Goal: Find contact information: Find contact information

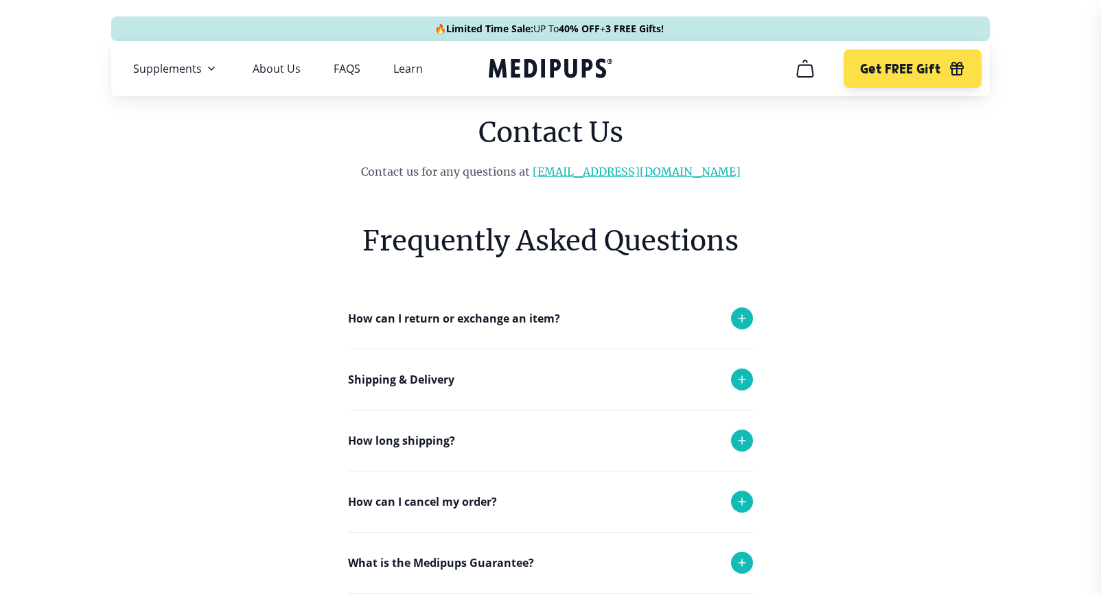
click at [612, 170] on link "[EMAIL_ADDRESS][DOMAIN_NAME]" at bounding box center [637, 172] width 208 height 14
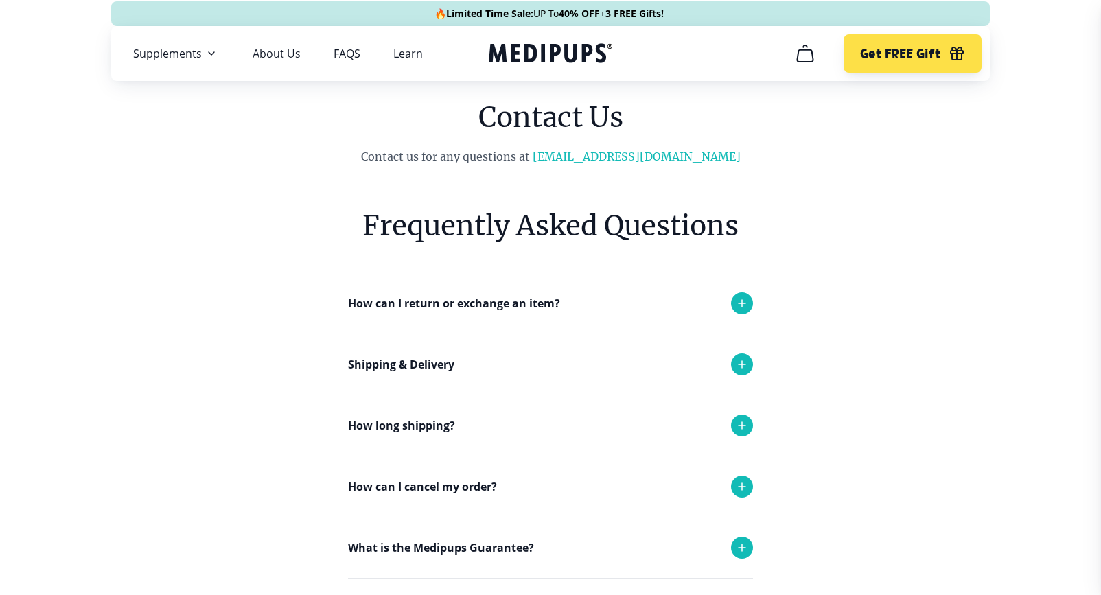
scroll to position [21, 0]
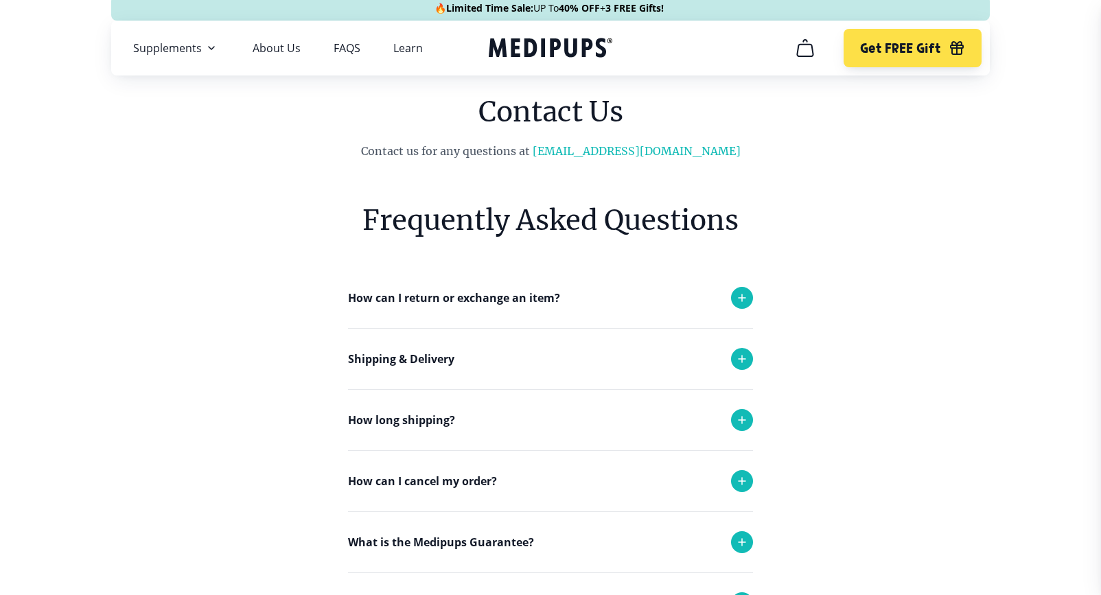
click at [744, 298] on icon at bounding box center [741, 297] width 7 height 7
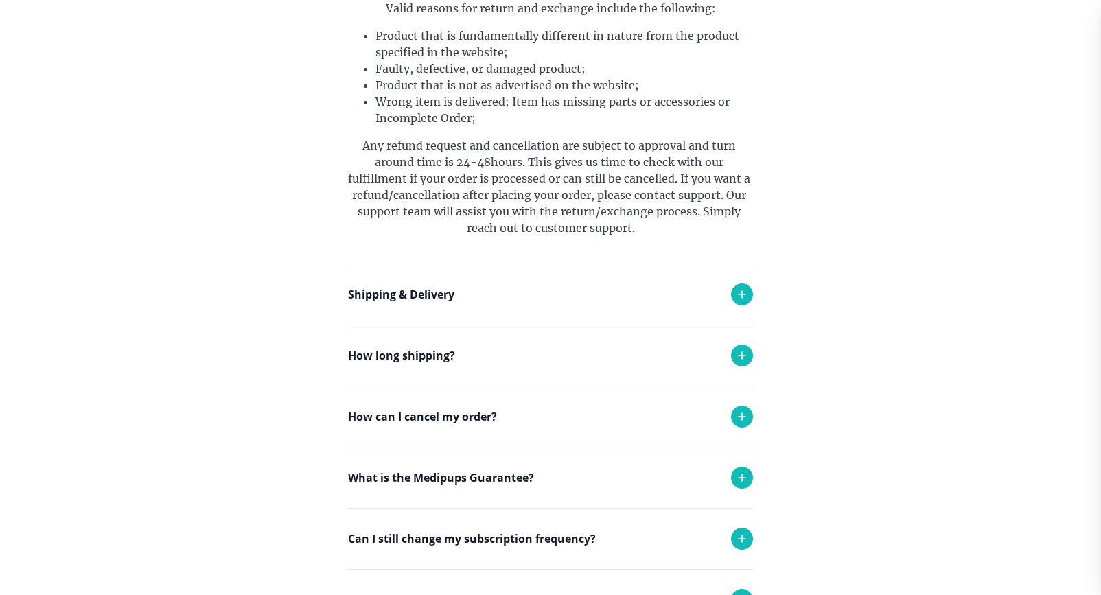
scroll to position [482, 0]
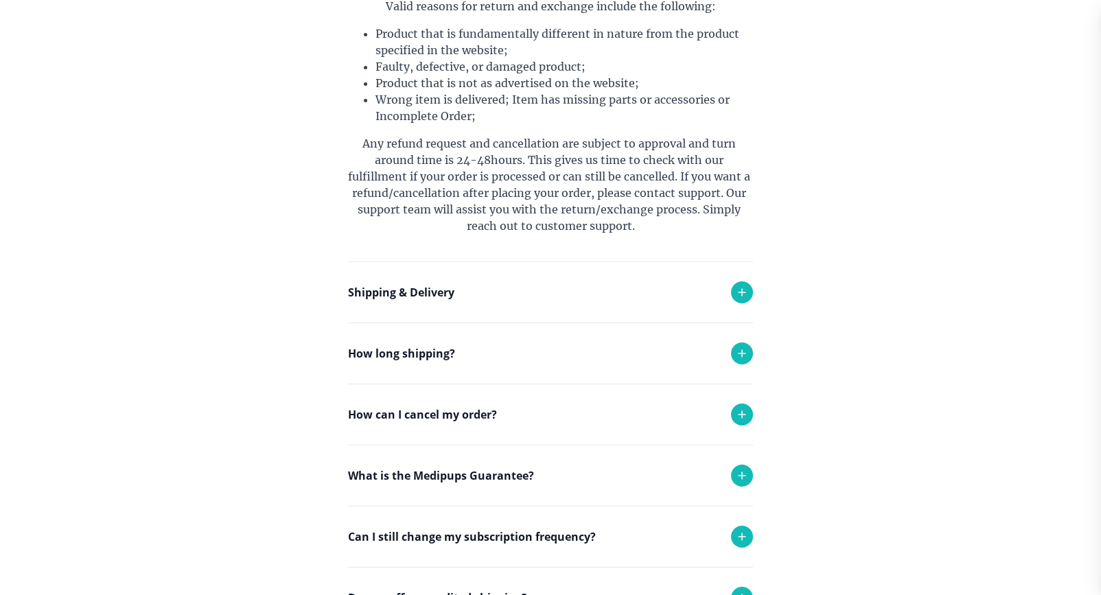
click at [739, 288] on icon at bounding box center [742, 292] width 16 height 16
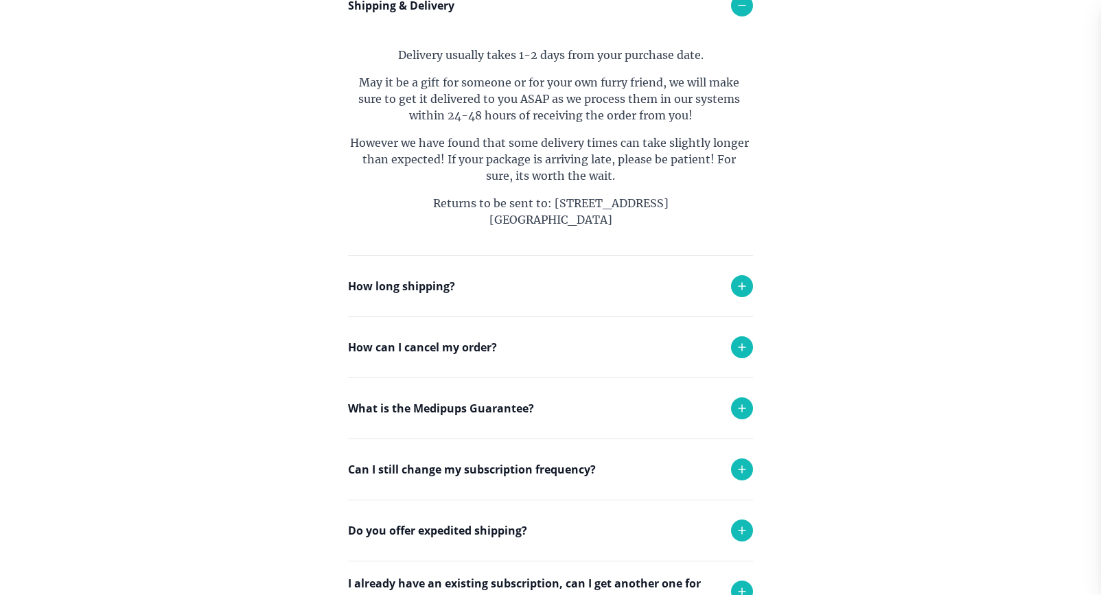
scroll to position [771, 0]
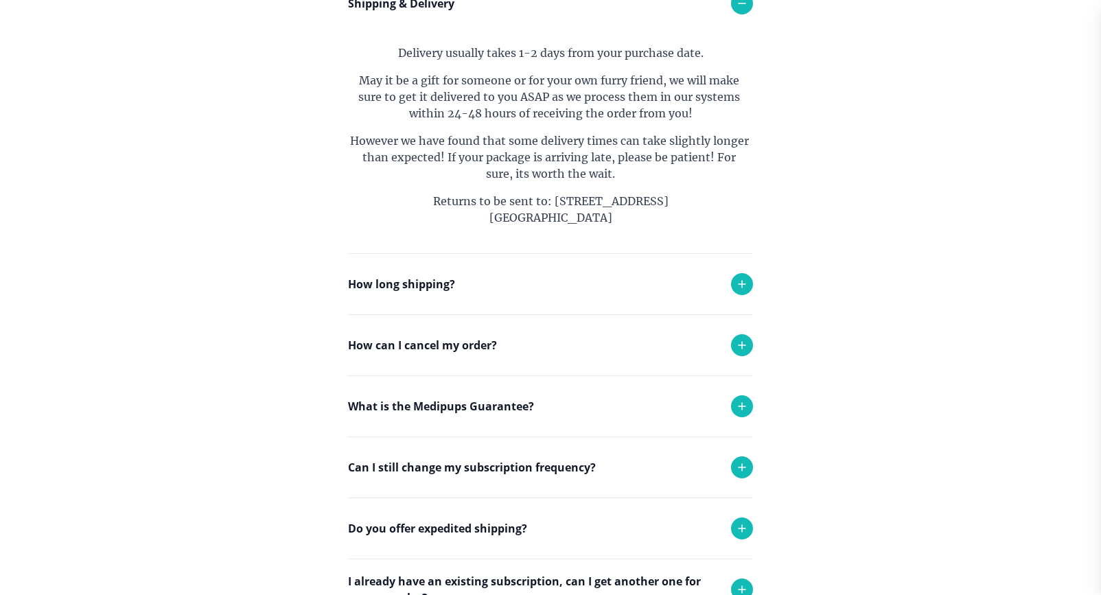
click at [739, 346] on icon at bounding box center [742, 345] width 16 height 16
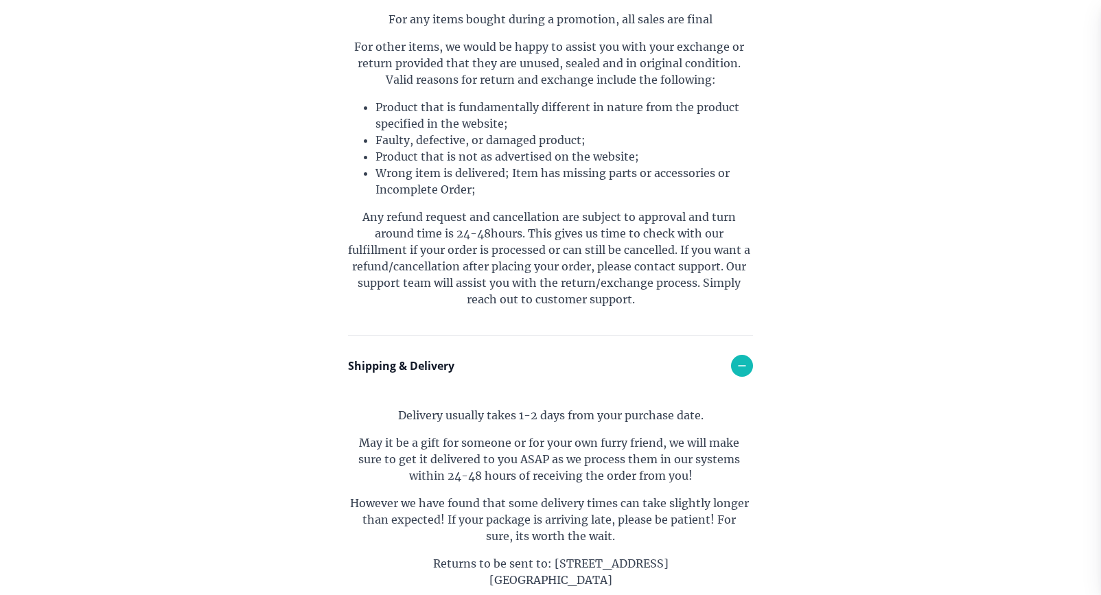
scroll to position [0, 0]
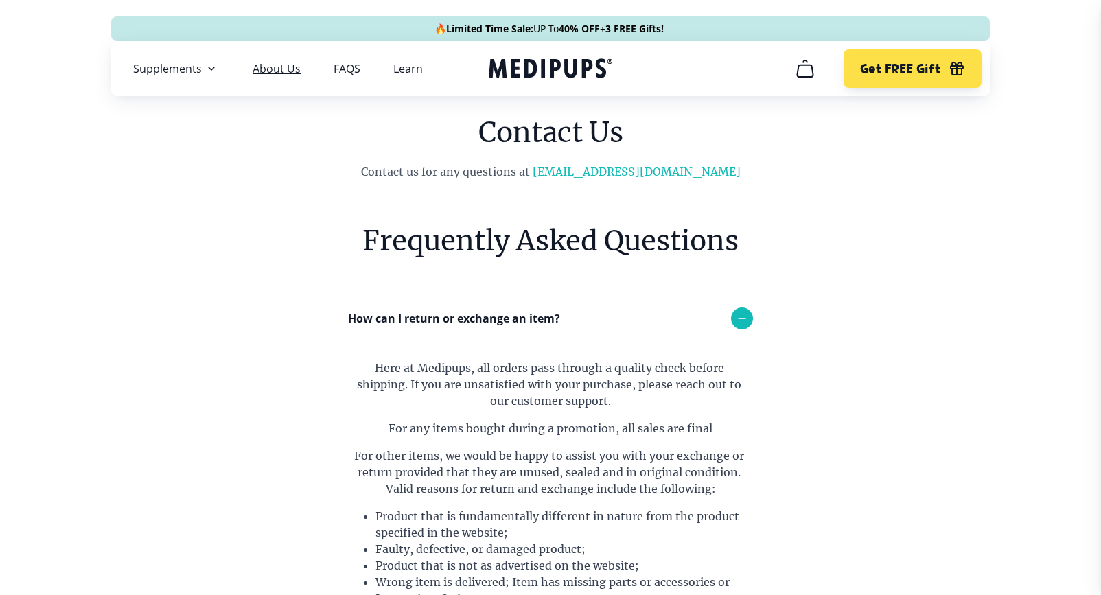
click at [264, 72] on link "About Us" at bounding box center [277, 69] width 48 height 14
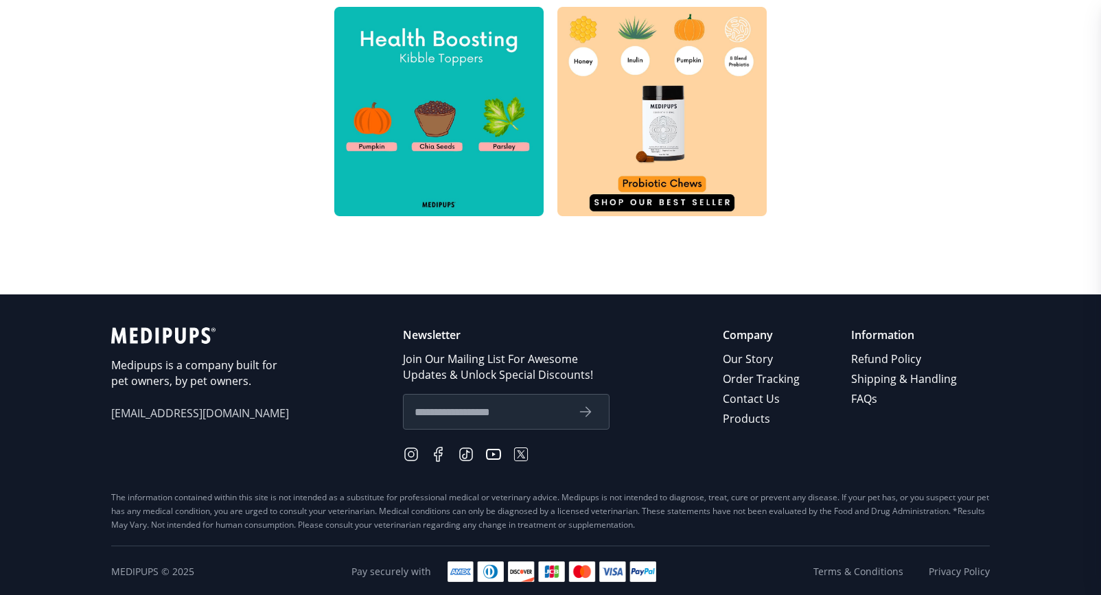
scroll to position [694, 0]
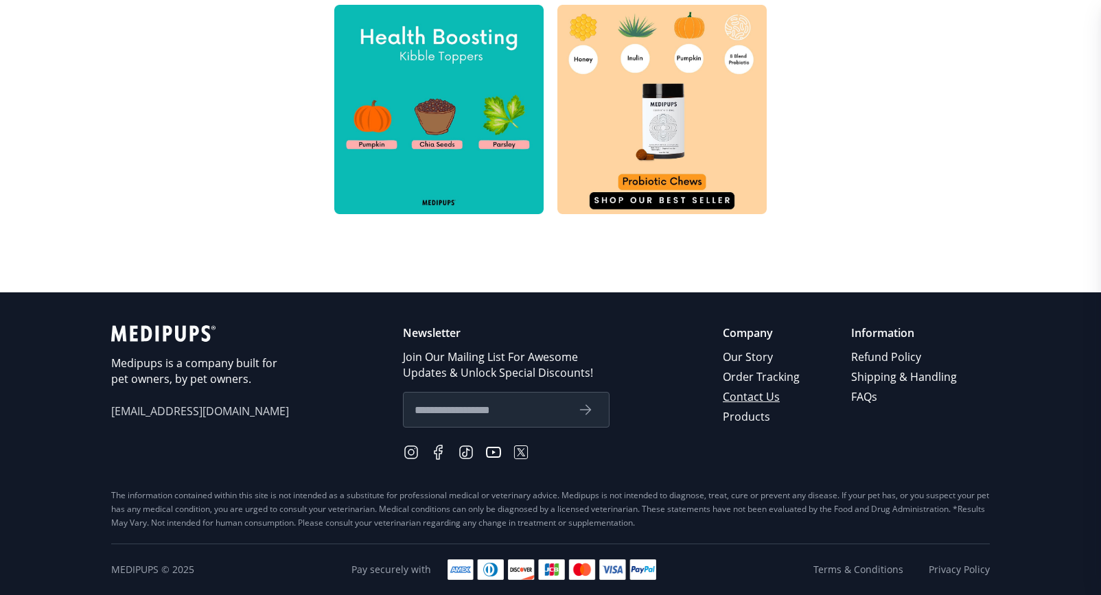
click at [745, 397] on link "Contact Us" at bounding box center [762, 397] width 79 height 20
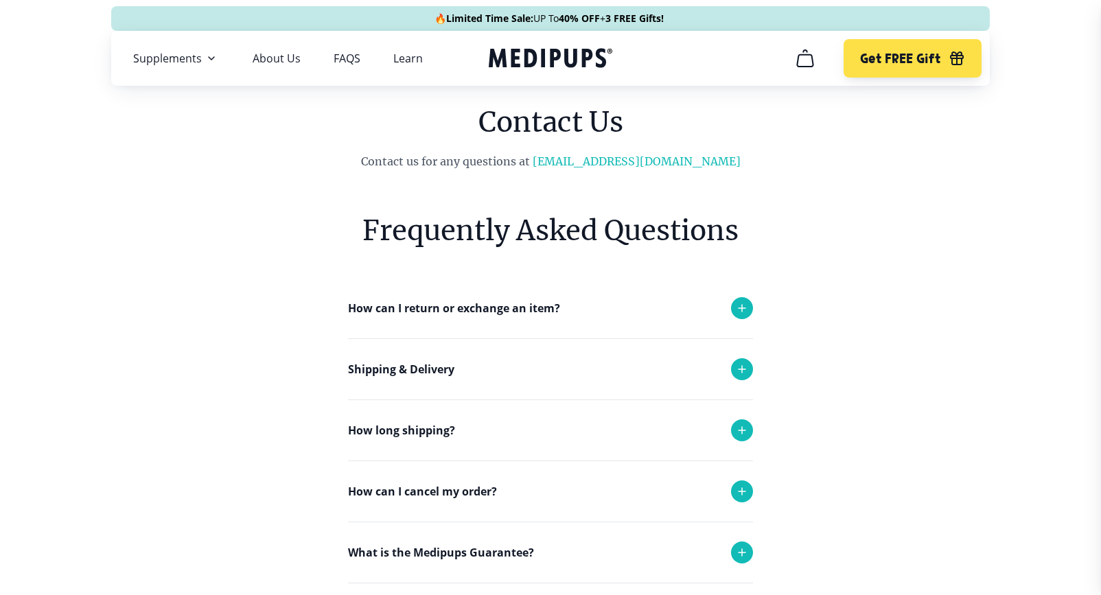
scroll to position [16, 0]
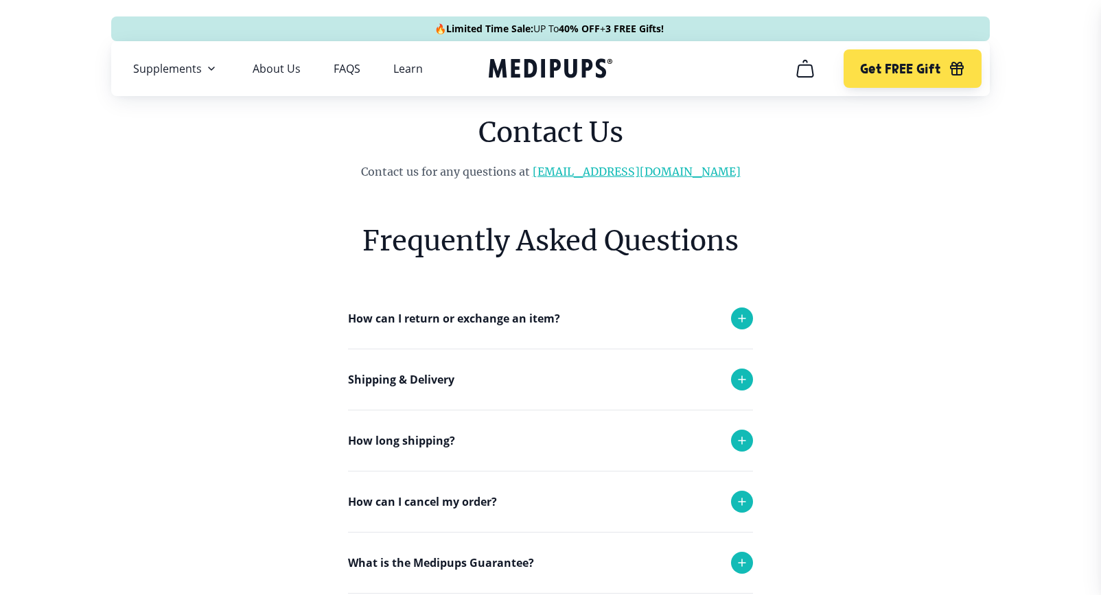
click at [635, 172] on link "[EMAIL_ADDRESS][DOMAIN_NAME]" at bounding box center [637, 172] width 208 height 14
